Goal: Information Seeking & Learning: Learn about a topic

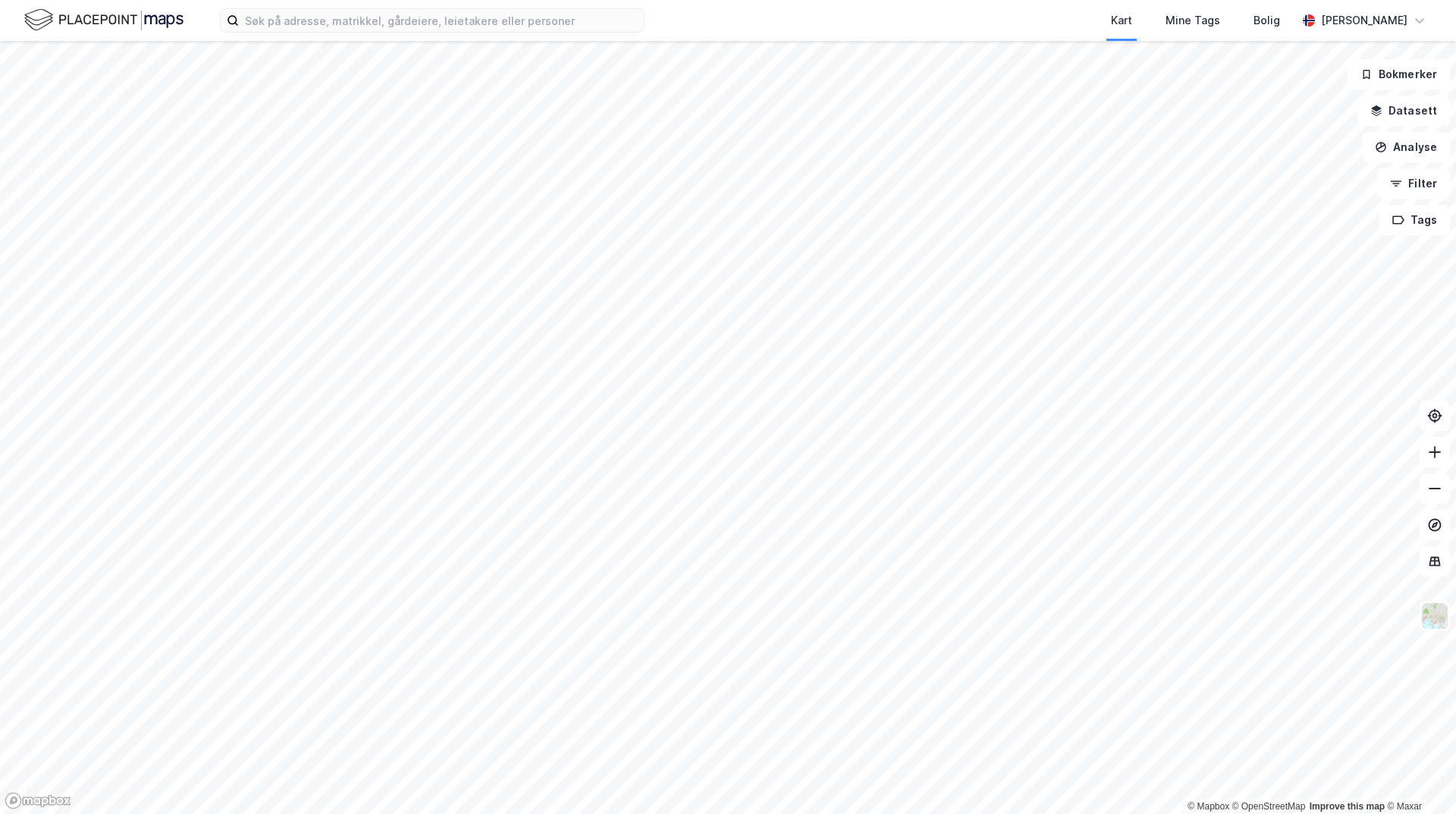
click at [468, 36] on div "Kart Mine Tags Bolig [PERSON_NAME]" at bounding box center [728, 20] width 1456 height 41
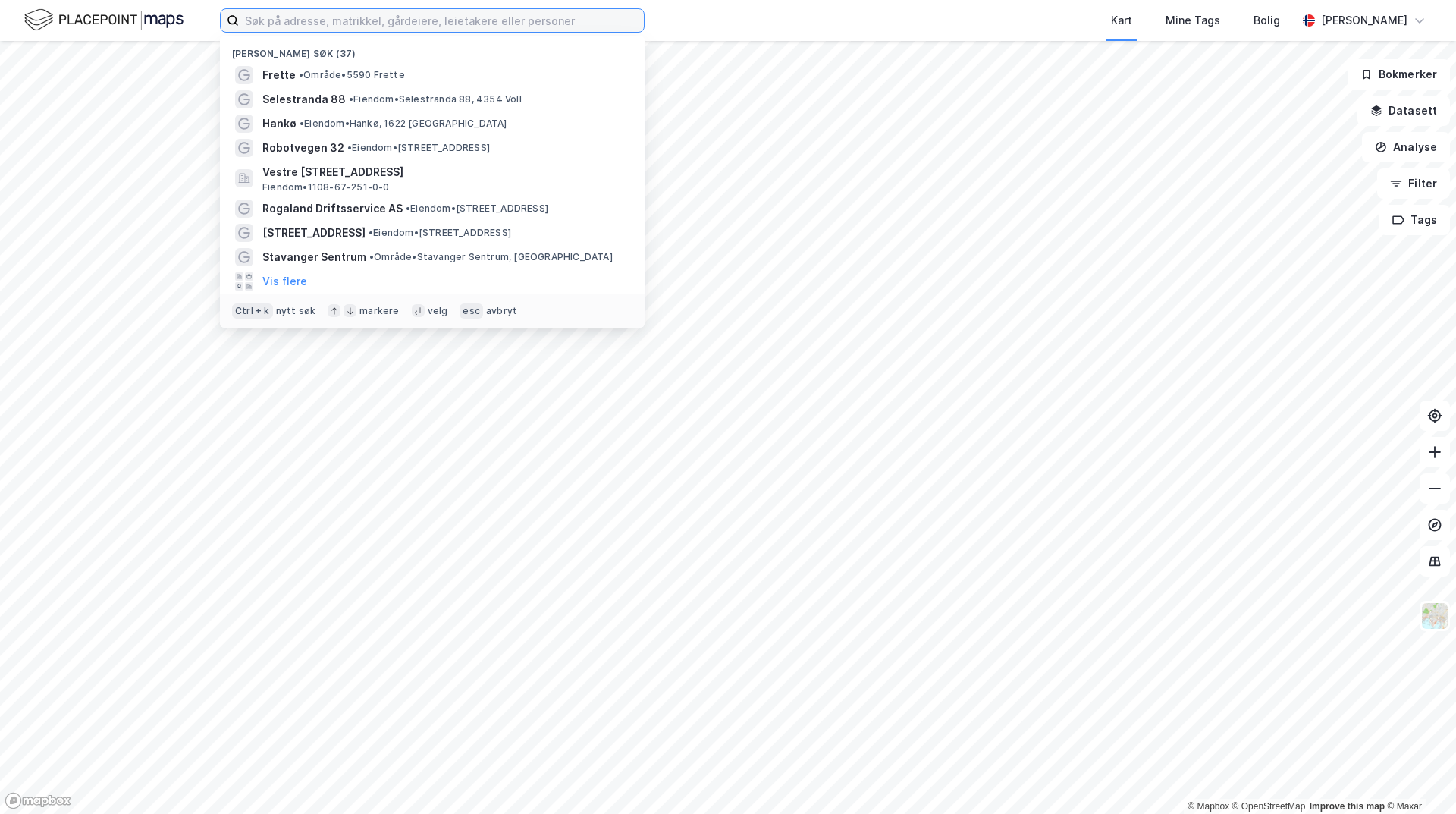
click at [547, 30] on input at bounding box center [441, 19] width 405 height 22
paste input "Centrumsgaarden [GEOGRAPHIC_DATA] AS"
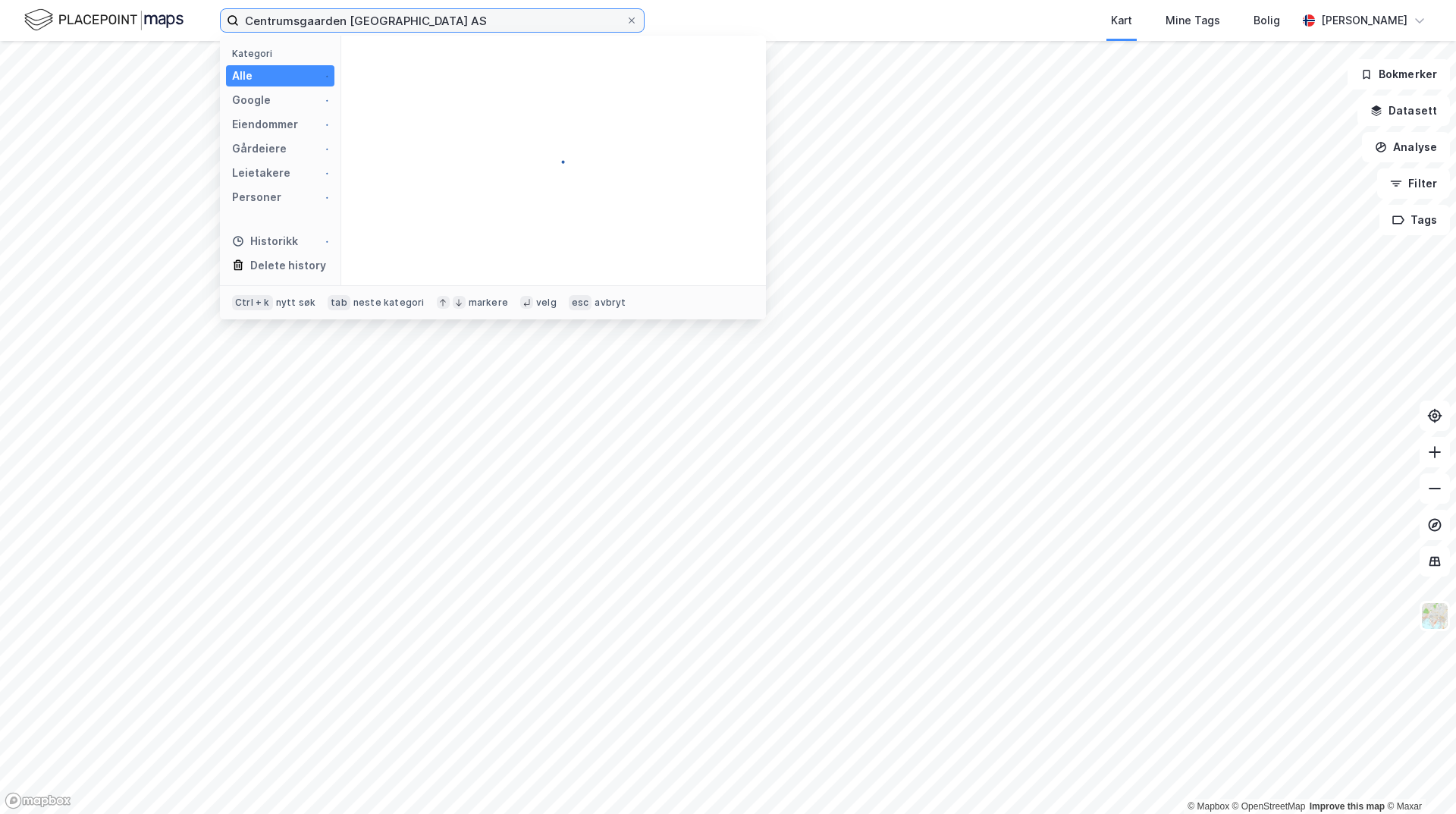
type input "Centrumsgaarden [GEOGRAPHIC_DATA] AS"
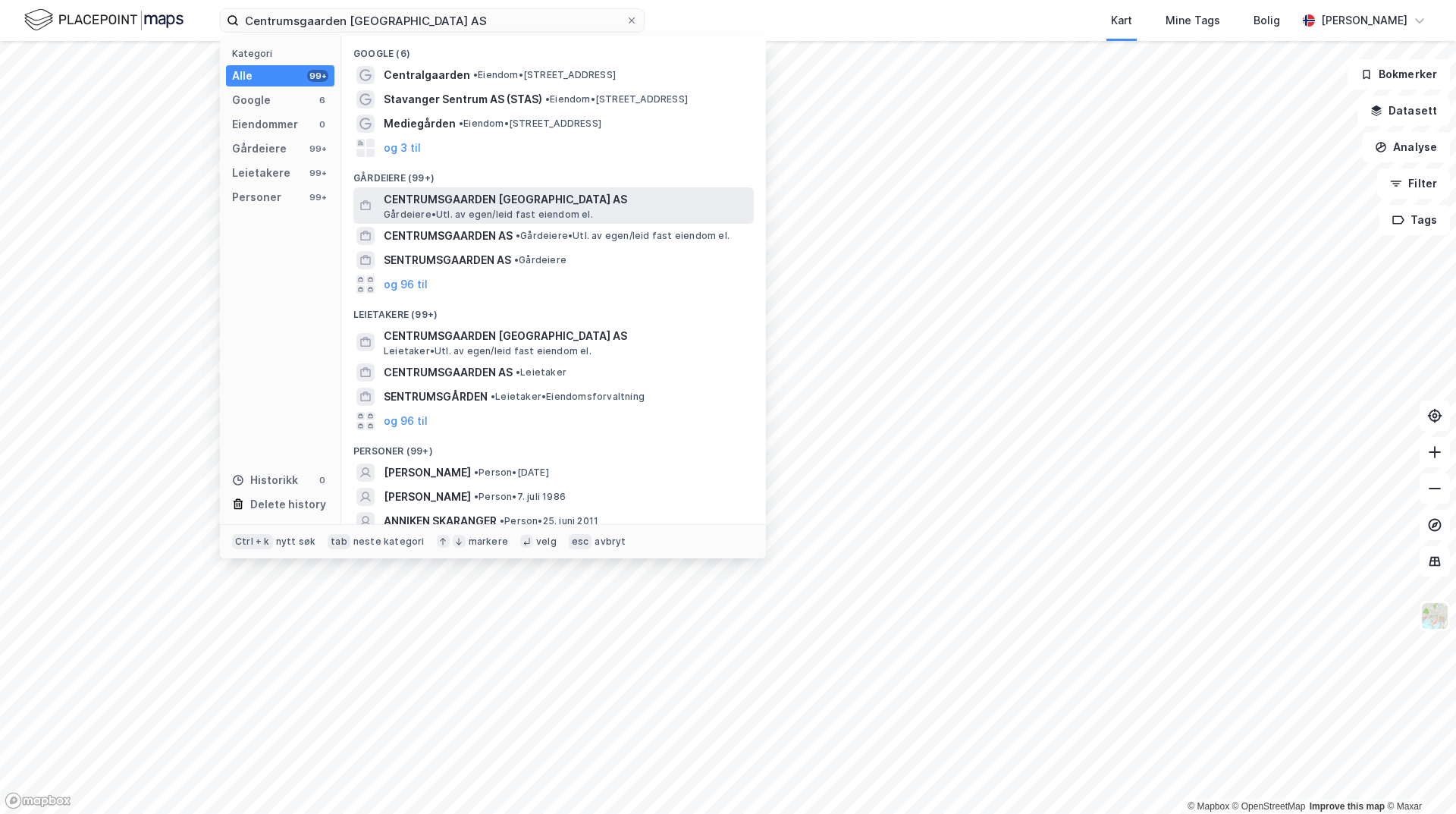
click at [487, 214] on span "Gårdeiere • Utl. av egen/leid fast eiendom el." at bounding box center [488, 214] width 210 height 12
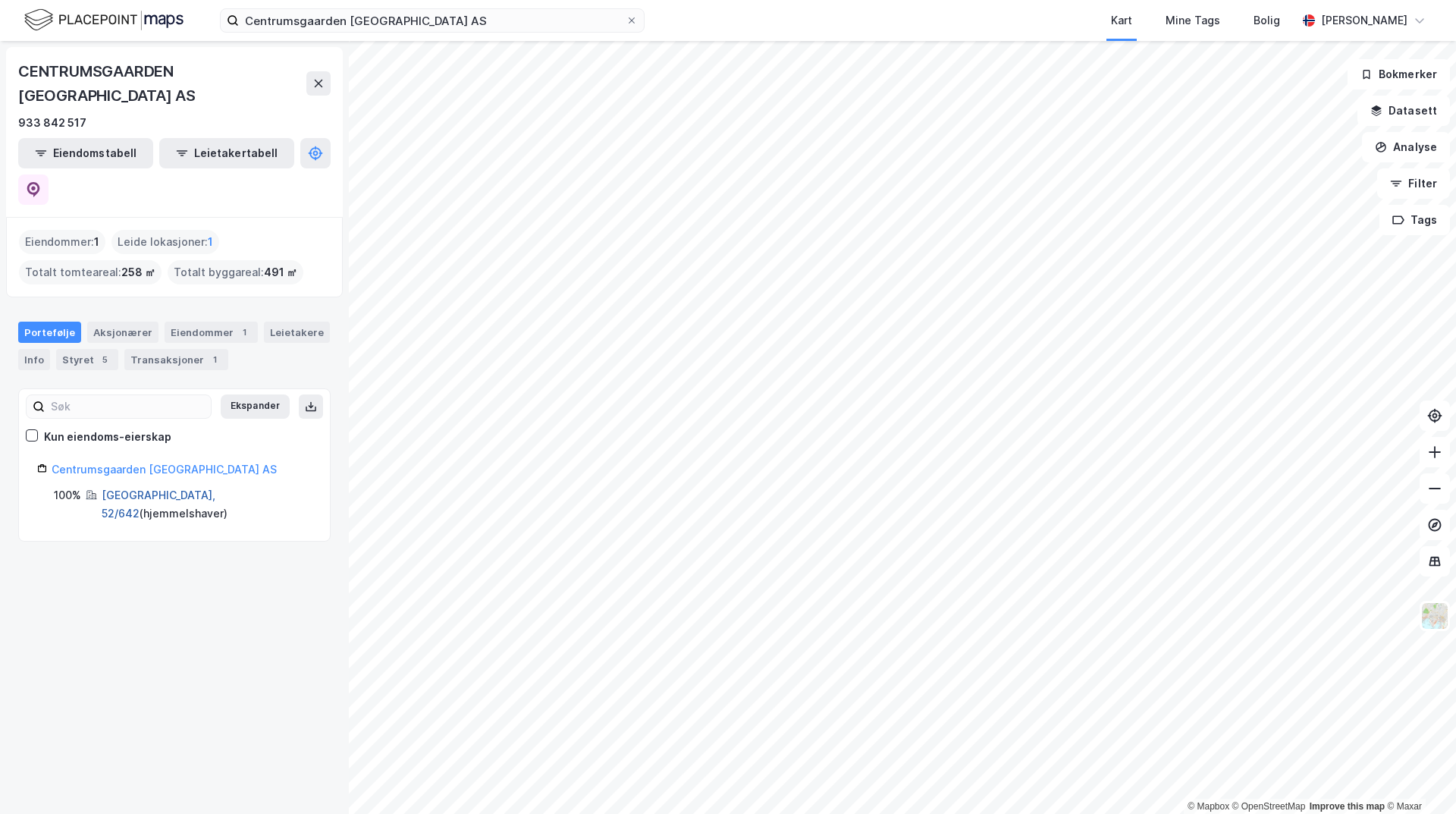
click at [161, 488] on link "[GEOGRAPHIC_DATA], 52/642" at bounding box center [158, 504] width 114 height 31
